Goal: Manage account settings

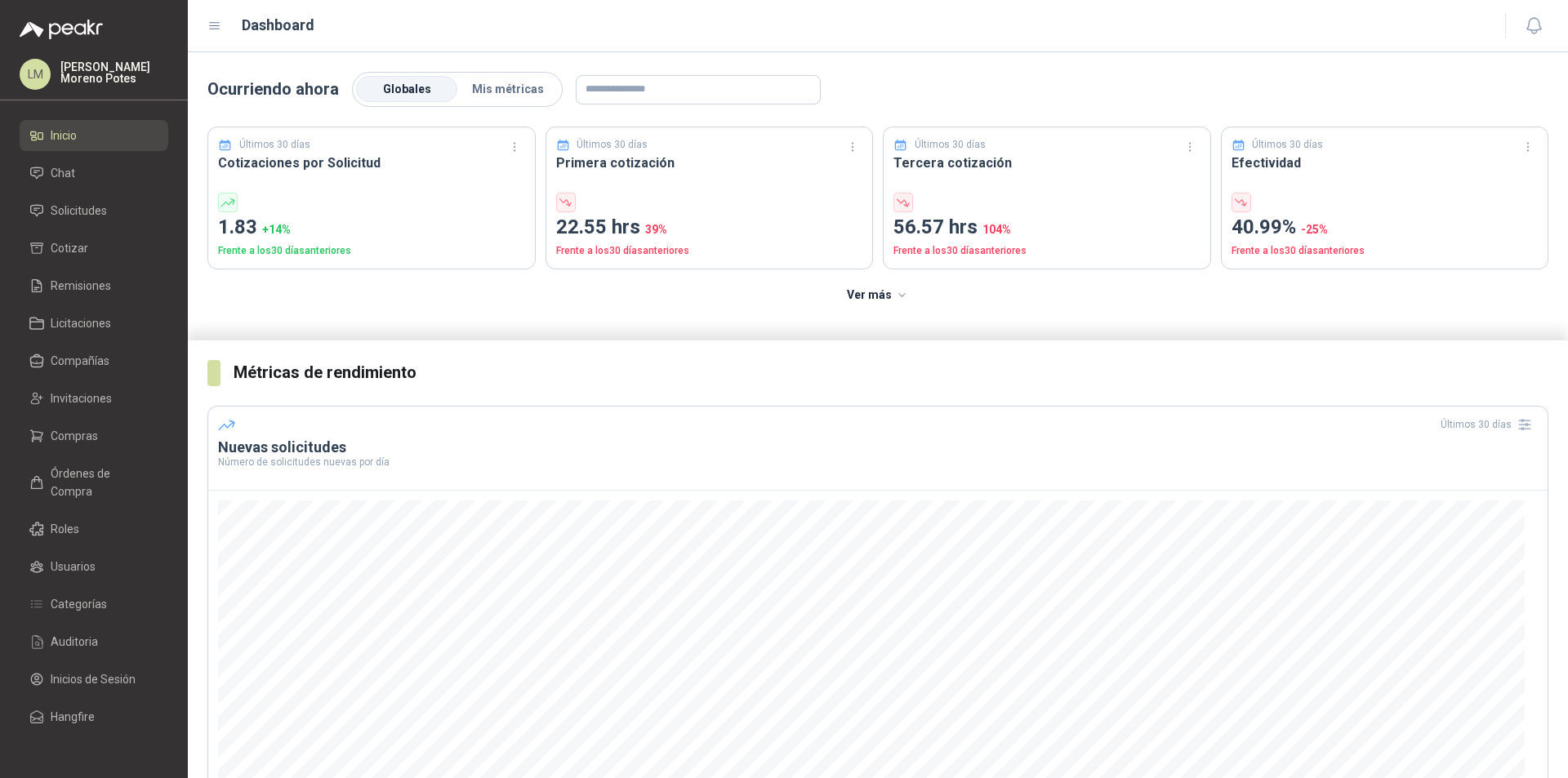
click at [52, 73] on div "LM [PERSON_NAME]" at bounding box center [94, 74] width 149 height 31
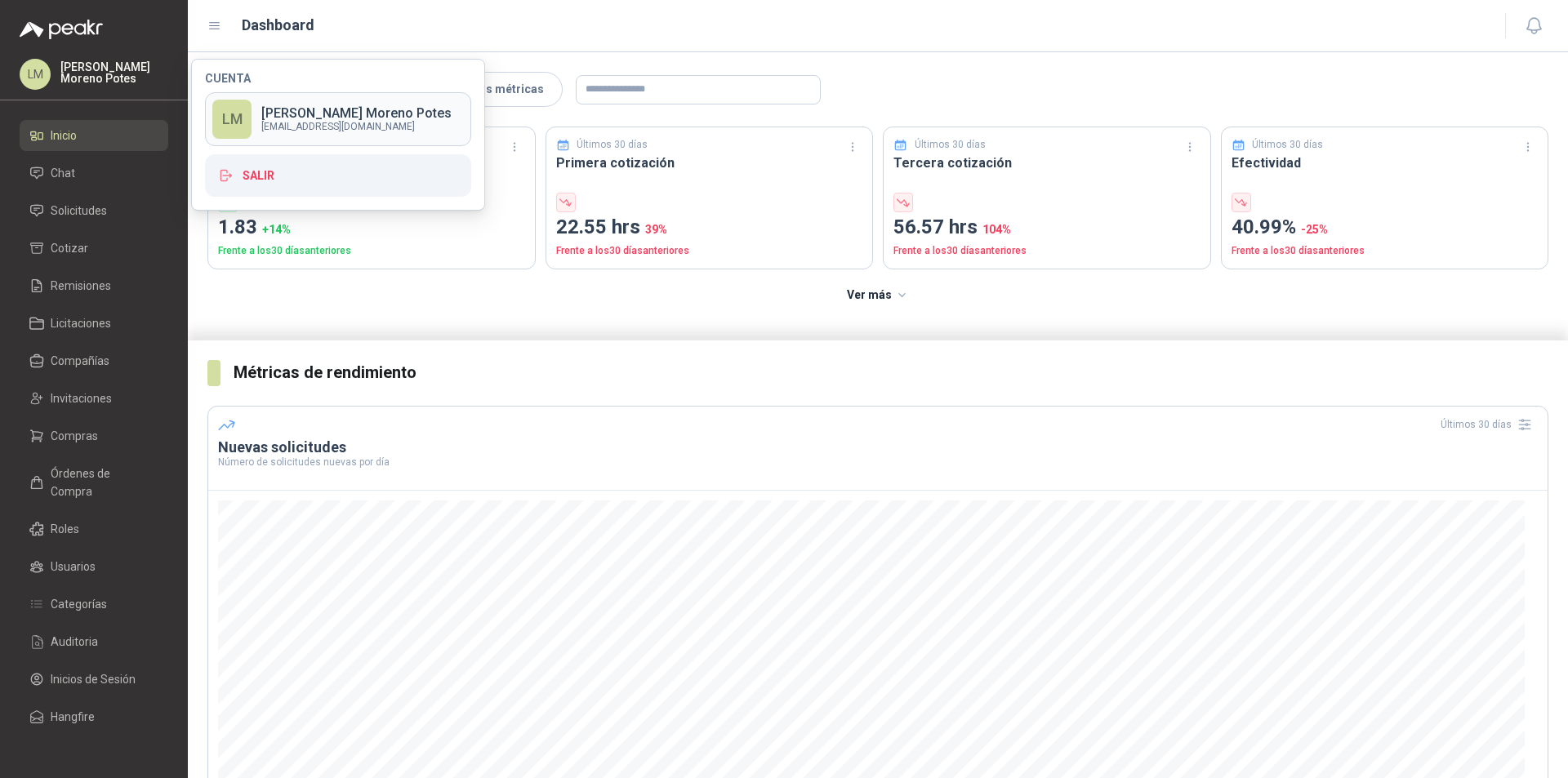
click at [332, 129] on p "[EMAIL_ADDRESS][DOMAIN_NAME]" at bounding box center [356, 126] width 191 height 9
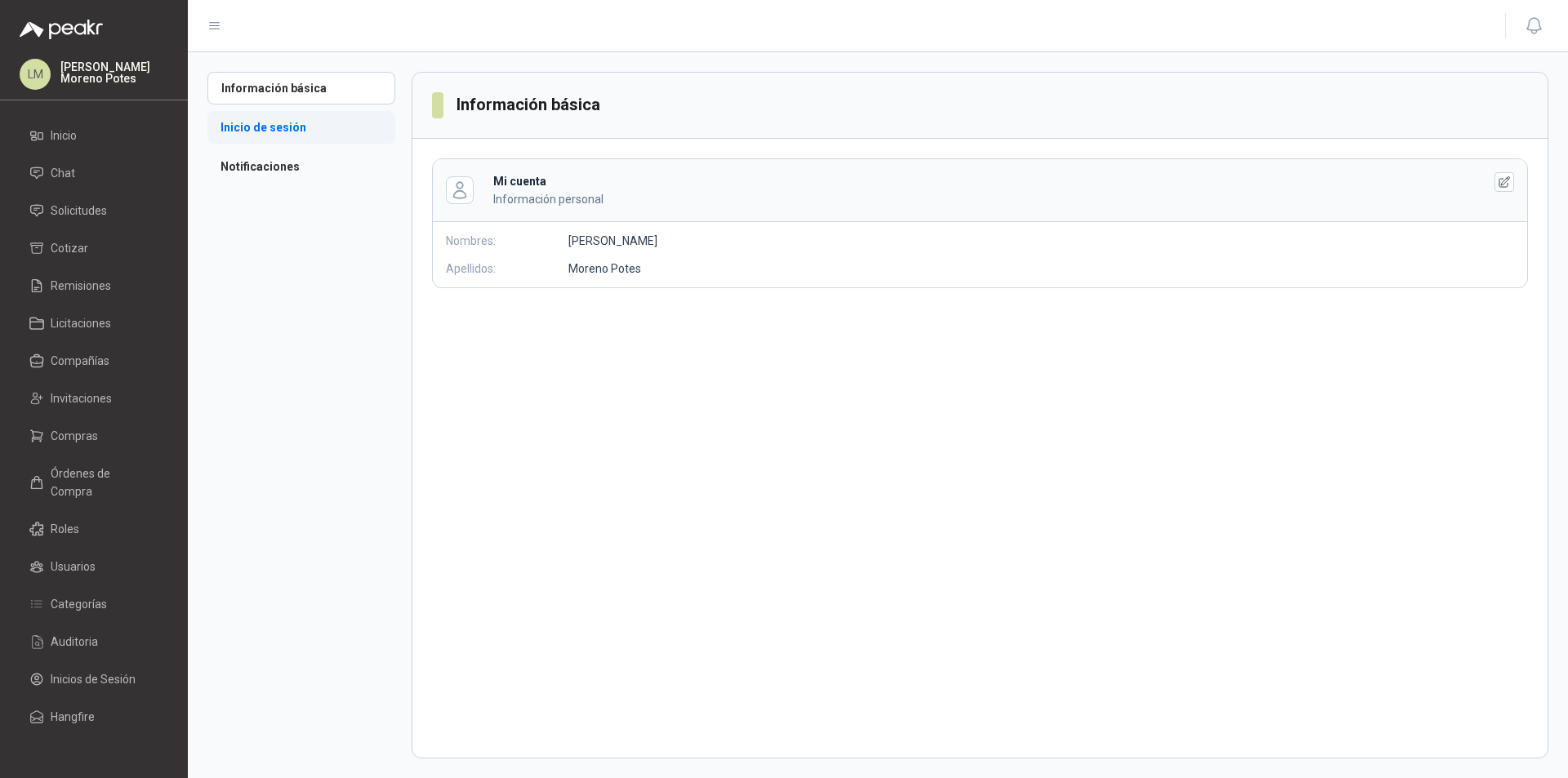
click at [276, 125] on li "Inicio de sesión" at bounding box center [301, 127] width 188 height 33
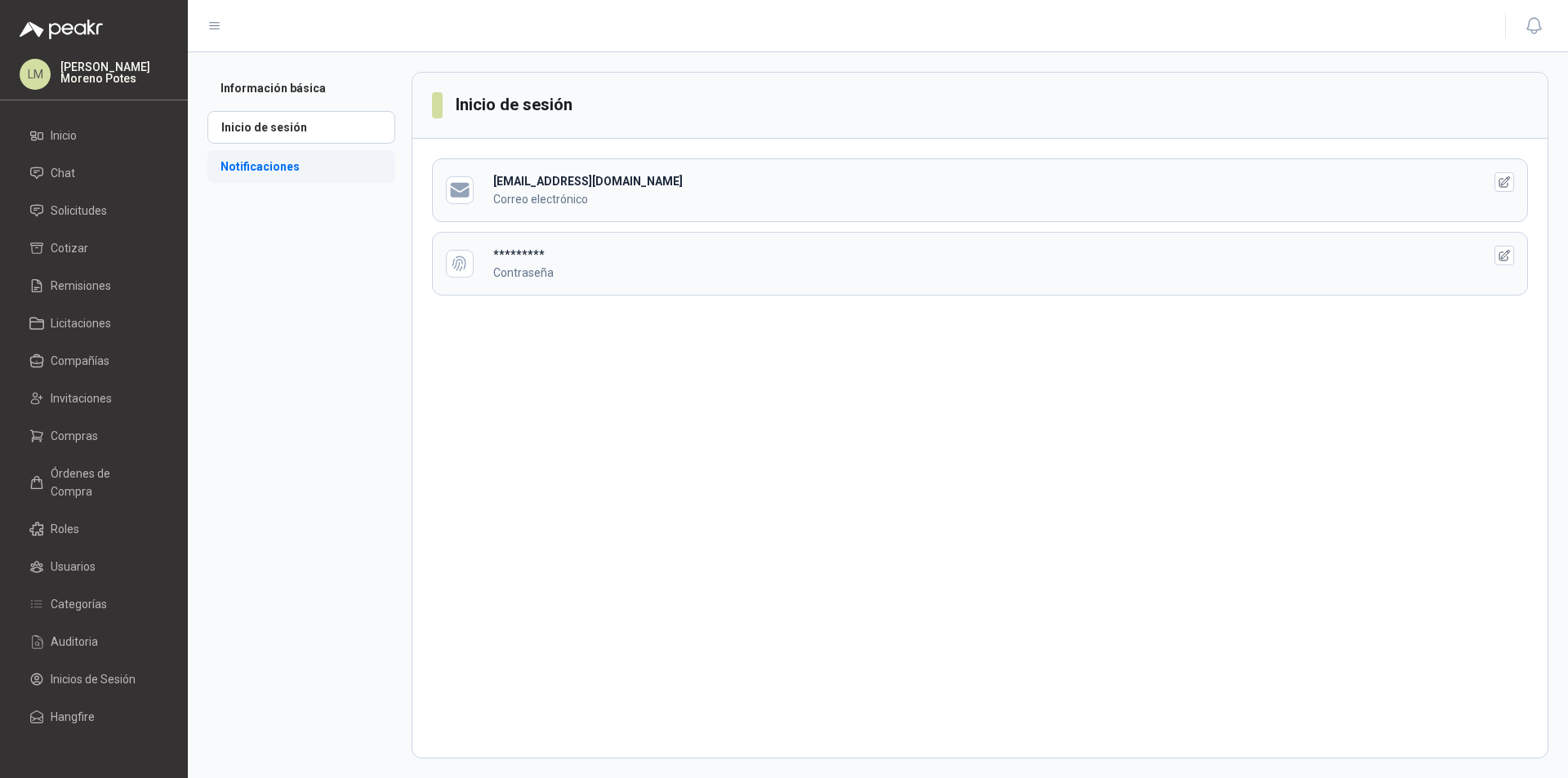
click at [269, 170] on li "Notificaciones" at bounding box center [301, 167] width 188 height 33
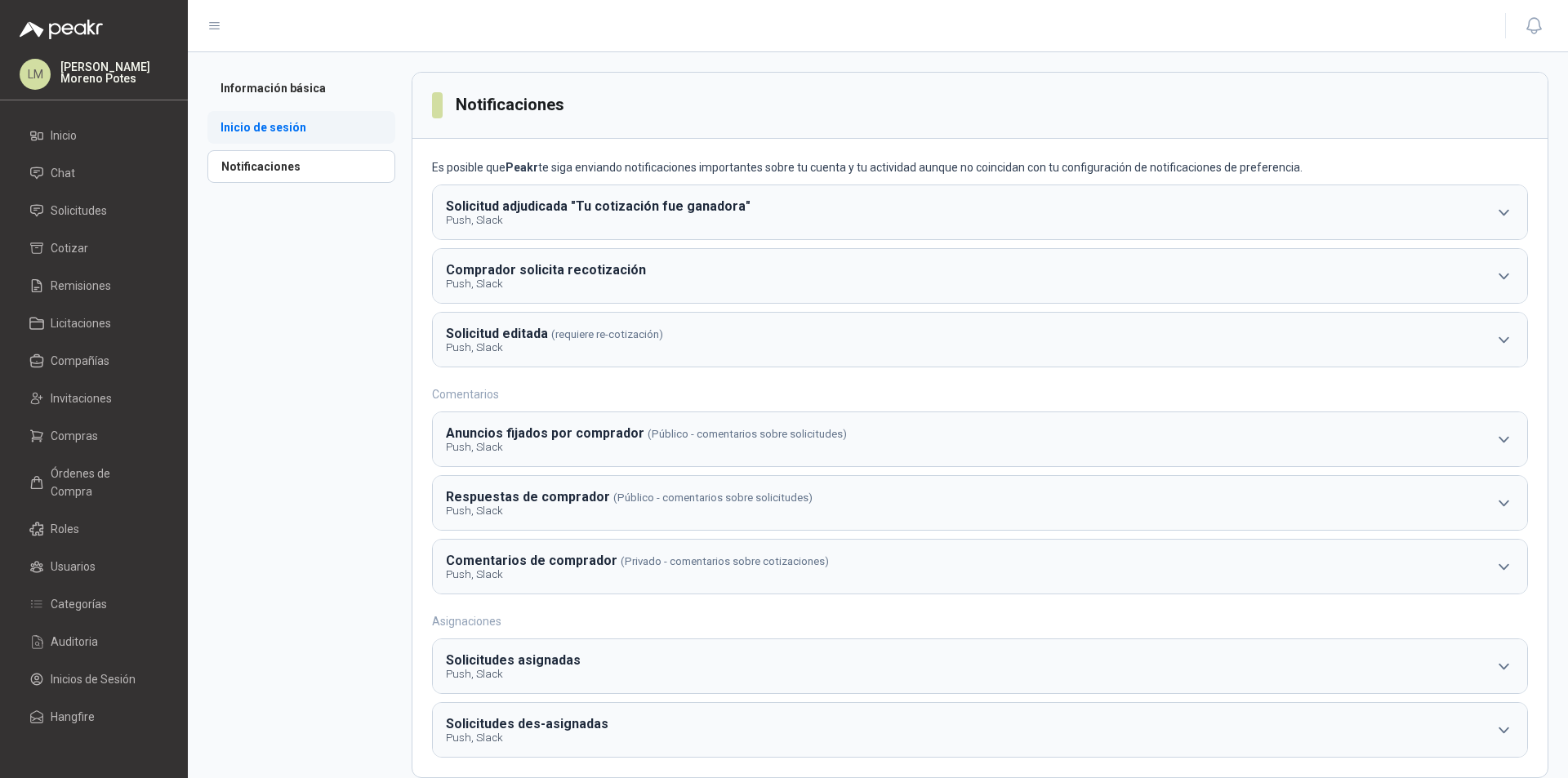
click at [275, 143] on li "Inicio de sesión" at bounding box center [301, 127] width 188 height 33
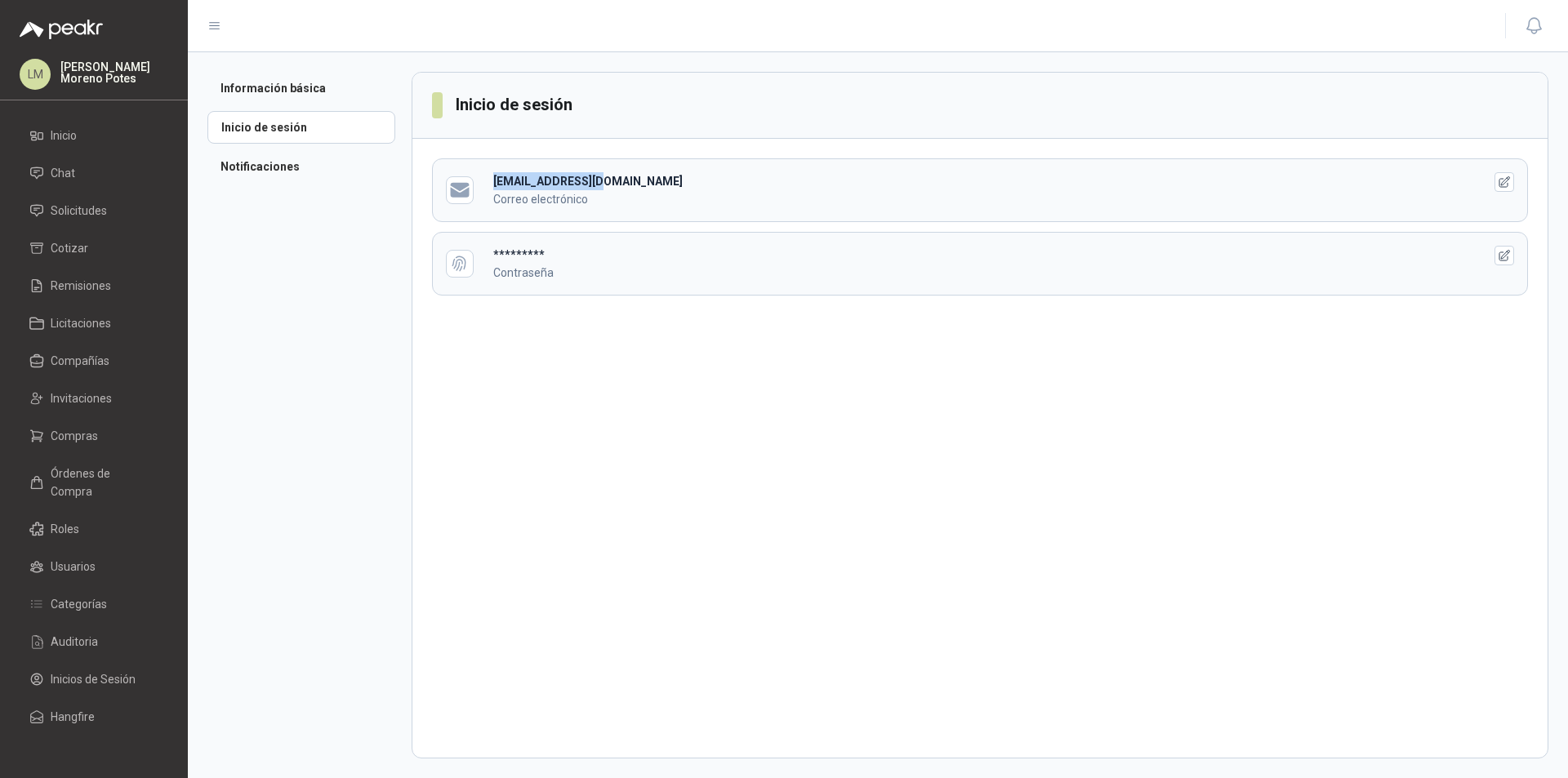
drag, startPoint x: 528, startPoint y: 176, endPoint x: 481, endPoint y: 180, distance: 47.2
click at [481, 180] on header "[EMAIL_ADDRESS][DOMAIN_NAME] Correo electrónico" at bounding box center [980, 190] width 1094 height 62
copy b "[EMAIL_ADDRESS][DOMAIN_NAME]"
click at [277, 167] on li "Notificaciones" at bounding box center [301, 167] width 188 height 33
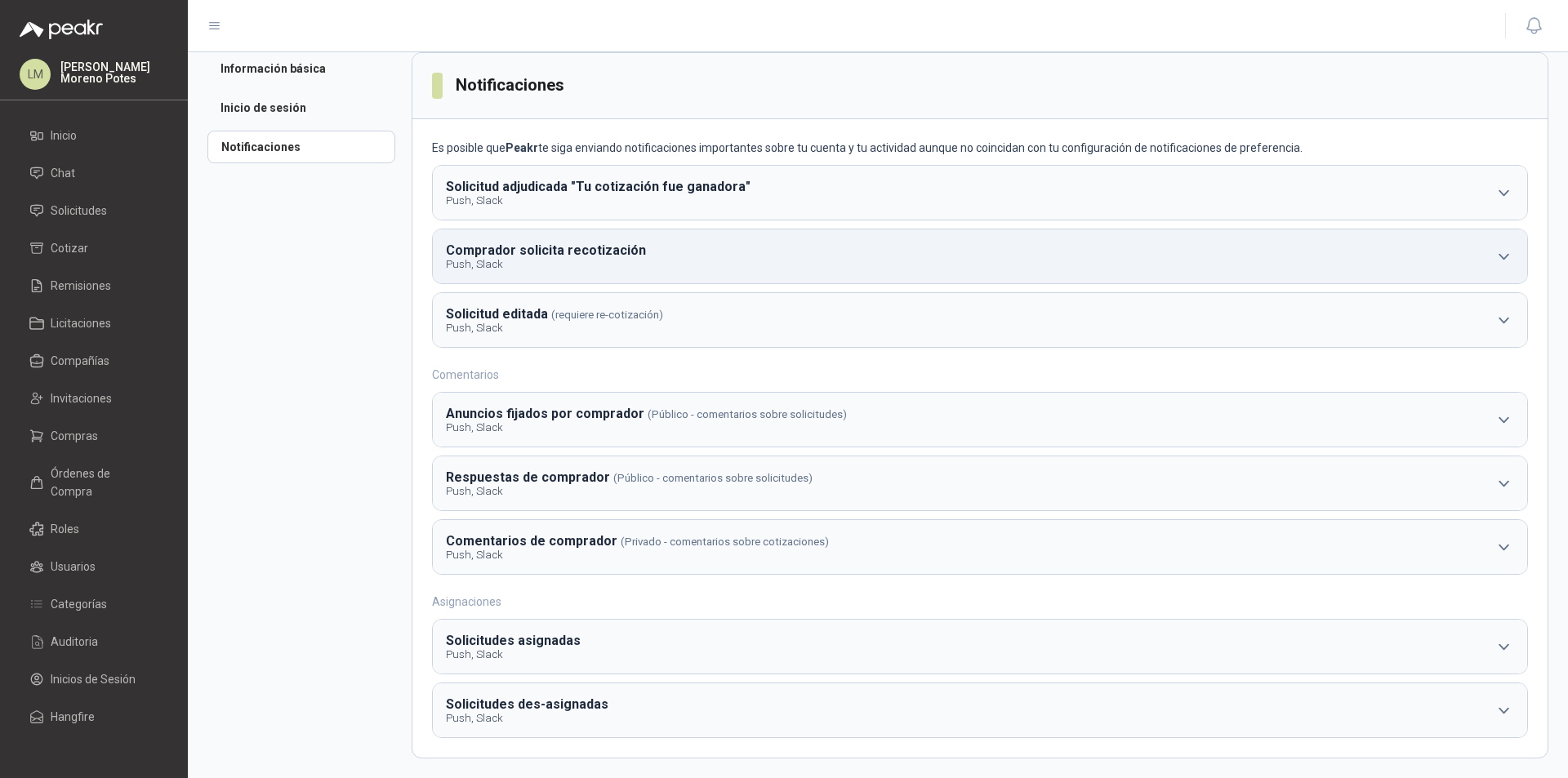
scroll to position [26, 0]
